Goal: Information Seeking & Learning: Learn about a topic

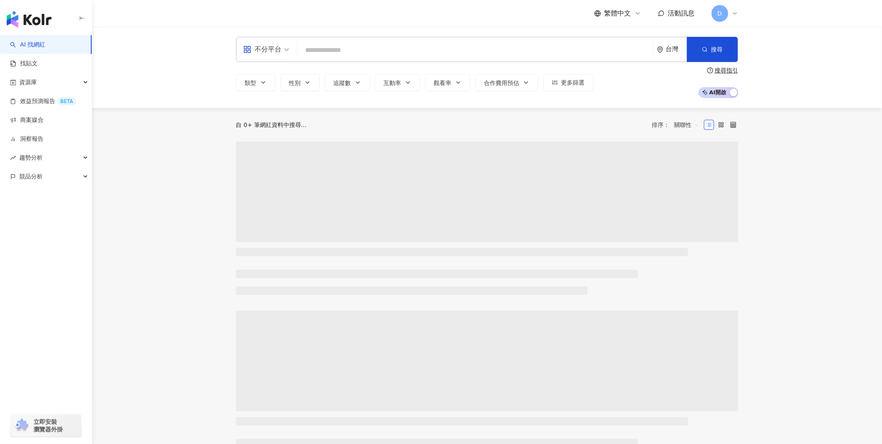
click at [437, 52] on input "search" at bounding box center [475, 50] width 349 height 16
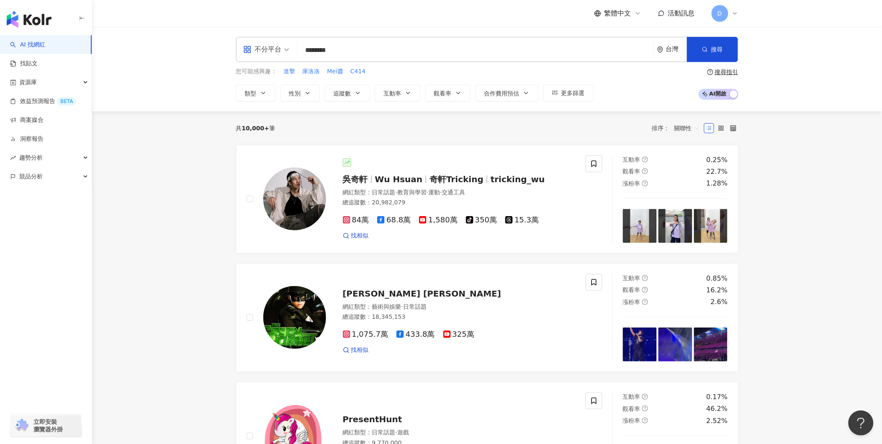
click at [354, 45] on input "********" at bounding box center [475, 50] width 349 height 16
type input "********"
click at [714, 47] on span "搜尋" at bounding box center [717, 49] width 12 height 7
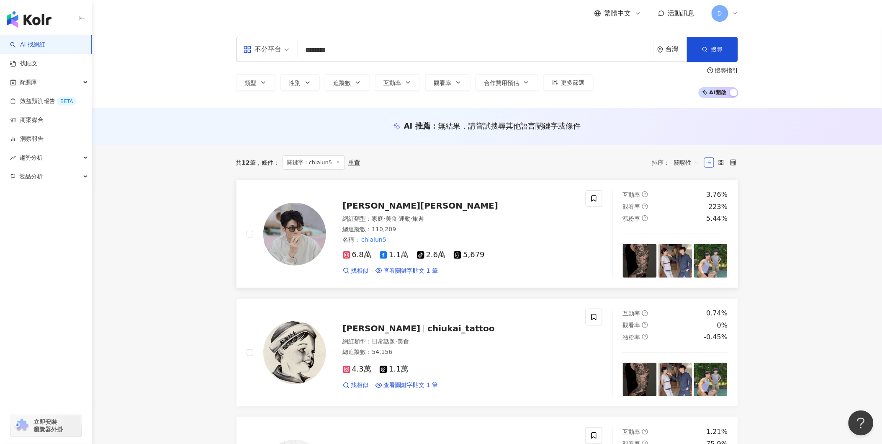
click at [357, 200] on span "[PERSON_NAME][PERSON_NAME]" at bounding box center [421, 205] width 156 height 10
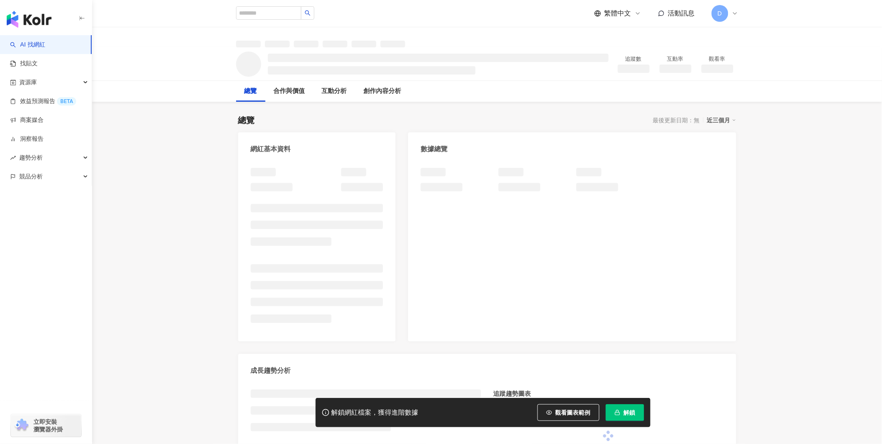
click at [626, 412] on span "解鎖" at bounding box center [630, 412] width 12 height 7
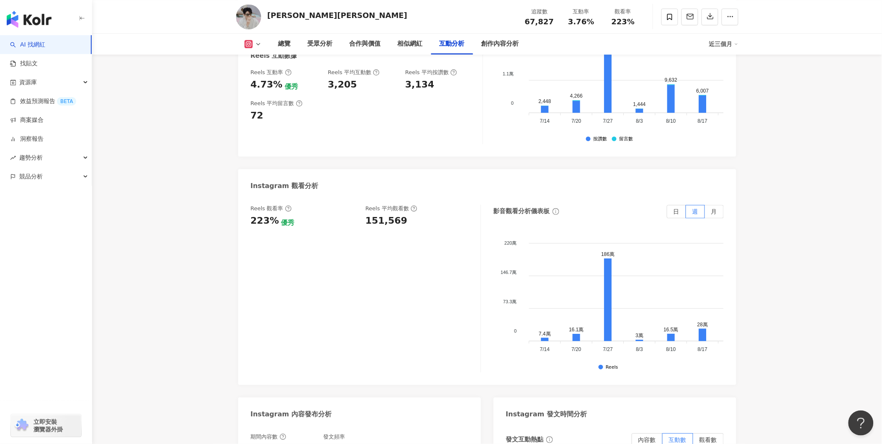
scroll to position [1860, 0]
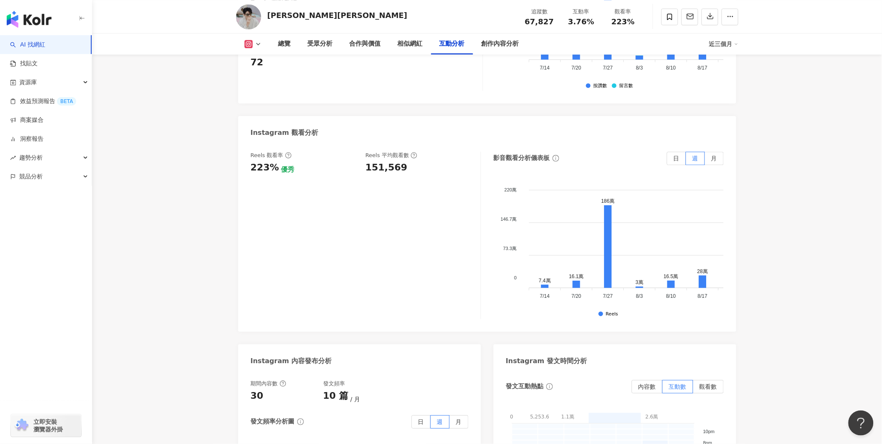
click at [386, 161] on div "151,569" at bounding box center [386, 167] width 42 height 13
copy div "151,569"
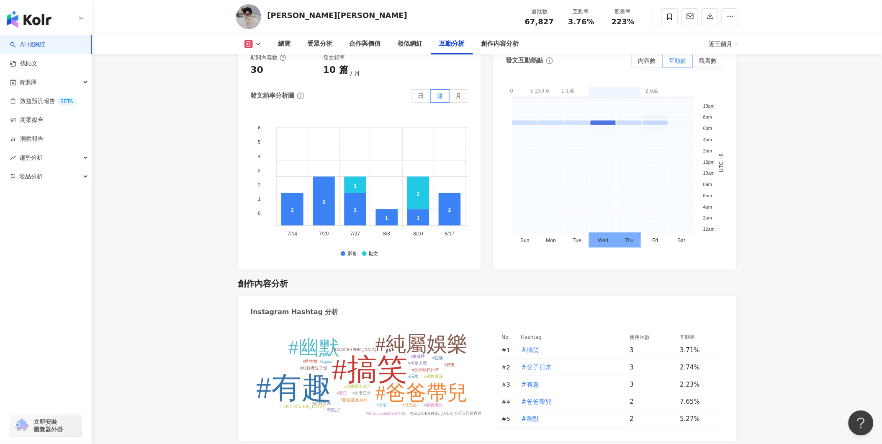
scroll to position [1906, 0]
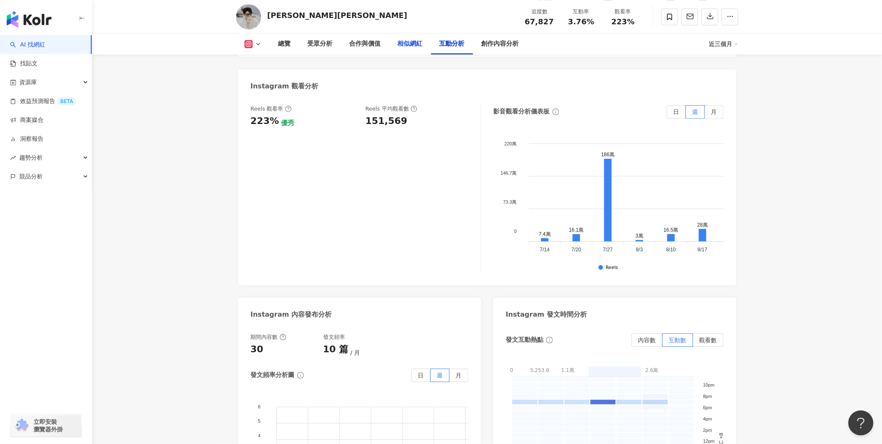
click at [413, 42] on div "相似網紅" at bounding box center [410, 44] width 25 height 10
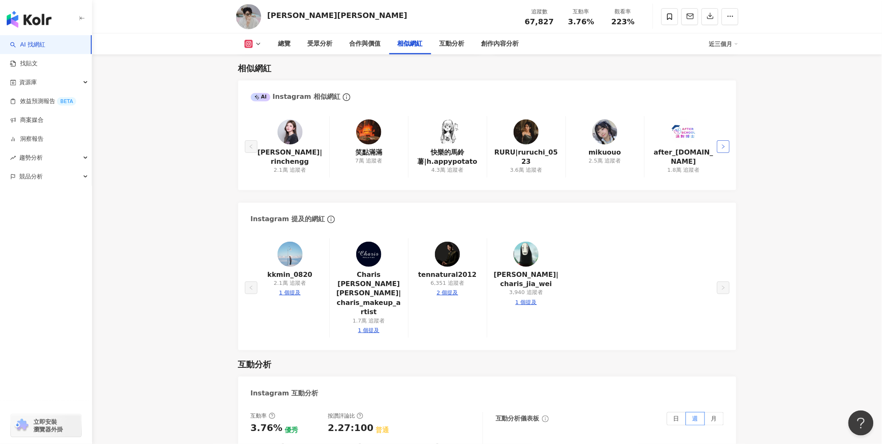
click at [723, 151] on button "button" at bounding box center [723, 146] width 13 height 13
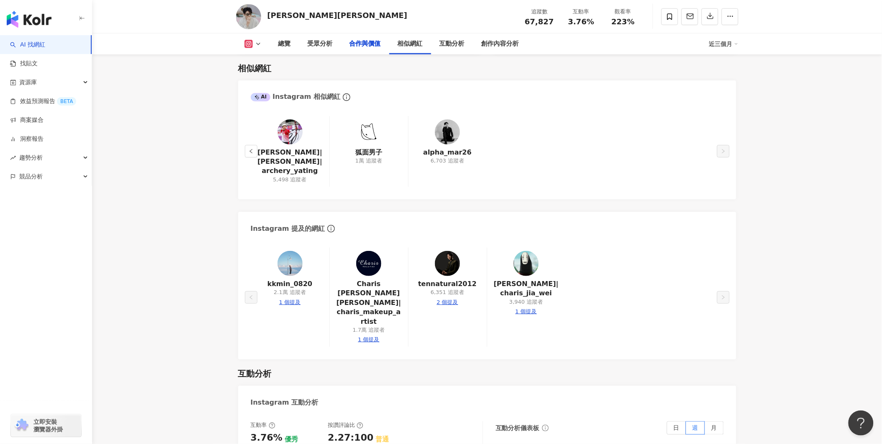
scroll to position [1232, 0]
